Goal: Navigation & Orientation: Find specific page/section

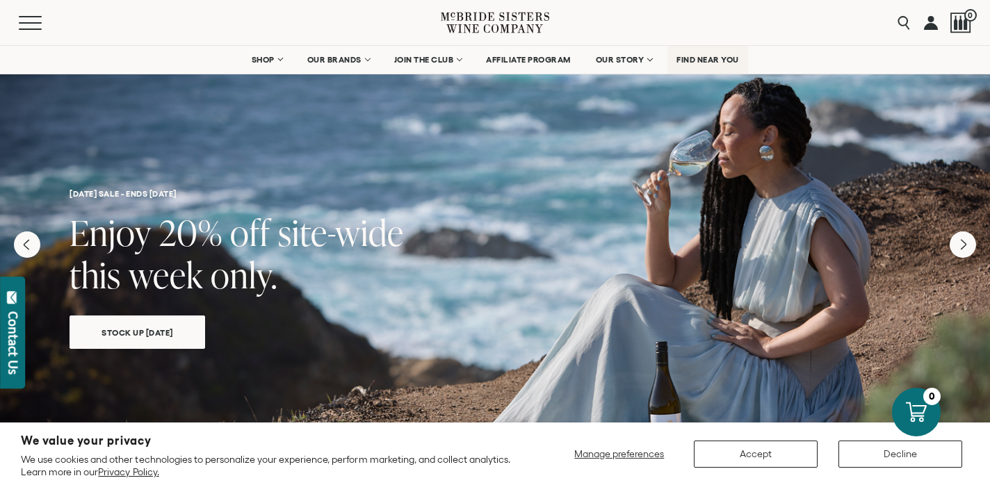
click at [696, 51] on link "FIND NEAR YOU" at bounding box center [707, 60] width 81 height 28
